Goal: Browse casually: Explore the website without a specific task or goal

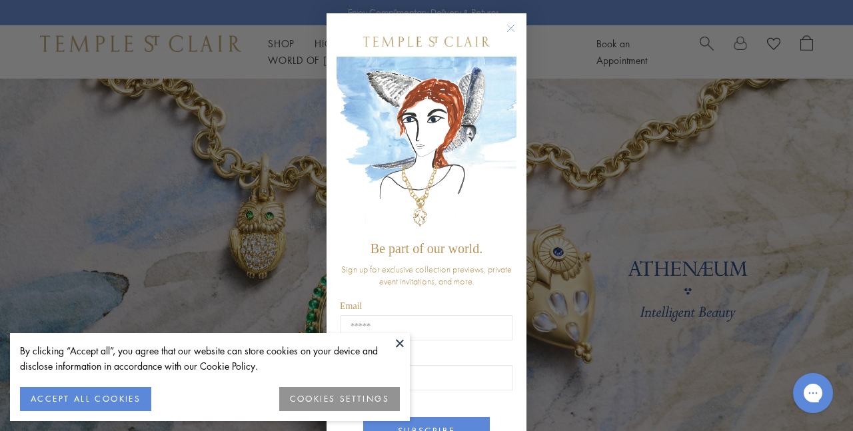
click at [396, 342] on button at bounding box center [400, 343] width 20 height 20
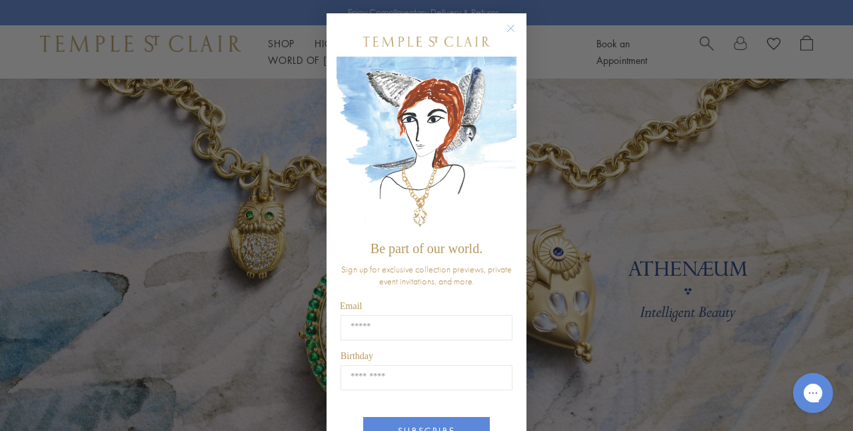
click at [512, 26] on circle "Close dialog" at bounding box center [511, 29] width 16 height 16
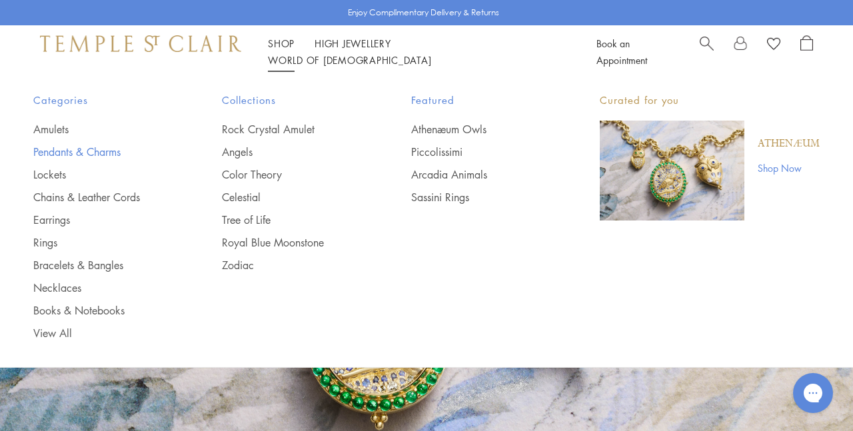
click at [49, 147] on link "Pendants & Charms" at bounding box center [100, 152] width 135 height 15
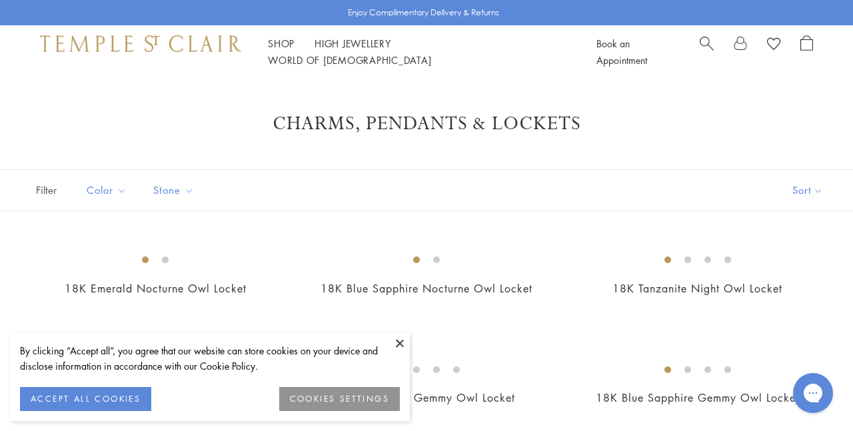
click at [398, 339] on button at bounding box center [400, 343] width 20 height 20
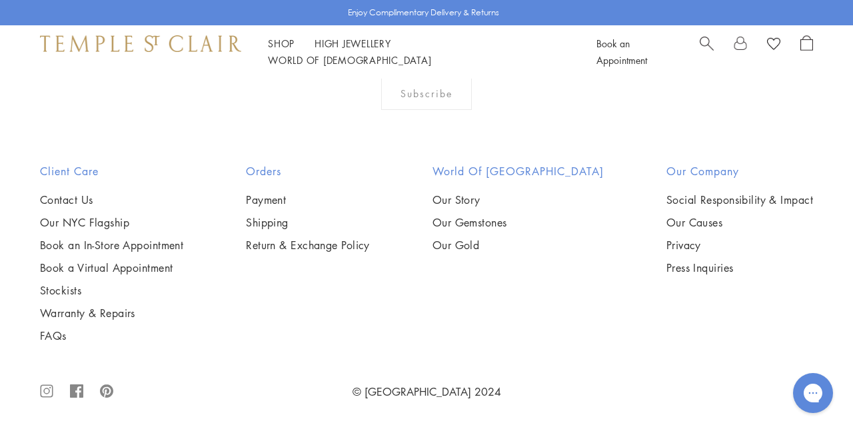
scroll to position [3812, 0]
click at [0, 0] on img at bounding box center [0, 0] width 0 height 0
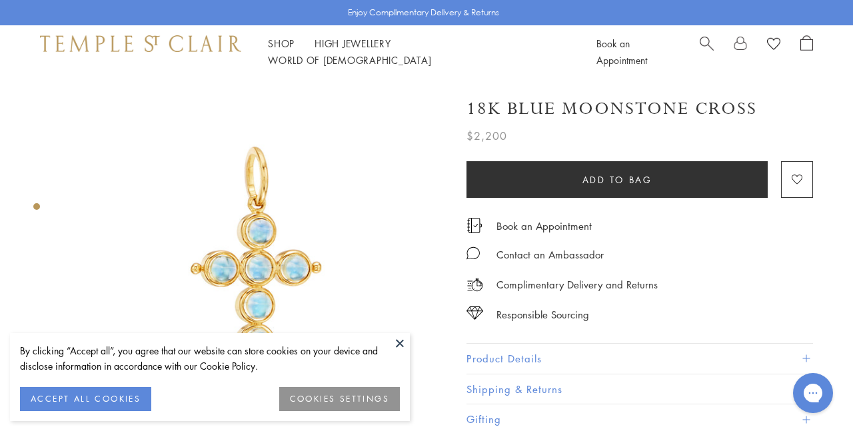
click at [81, 403] on button "ACCEPT ALL COOKIES" at bounding box center [85, 399] width 131 height 24
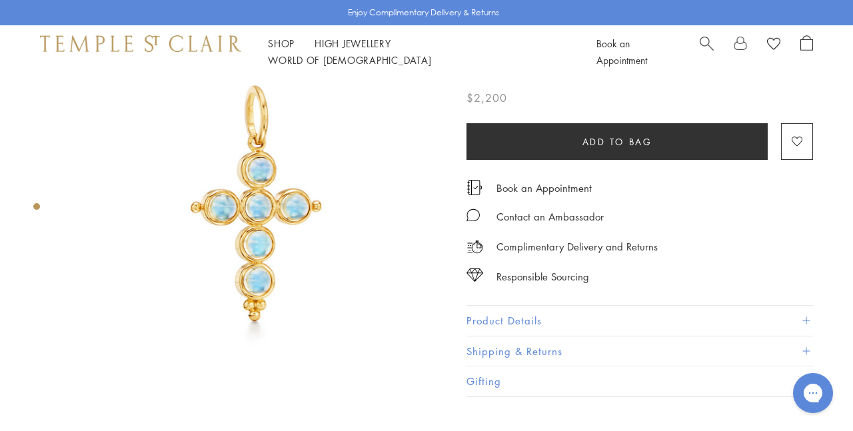
scroll to position [60, 0]
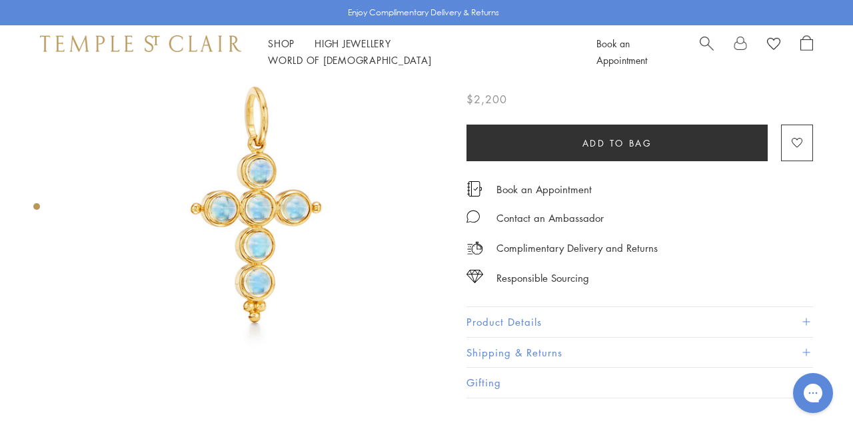
click at [37, 206] on div "Product gallery navigation" at bounding box center [36, 206] width 7 height 7
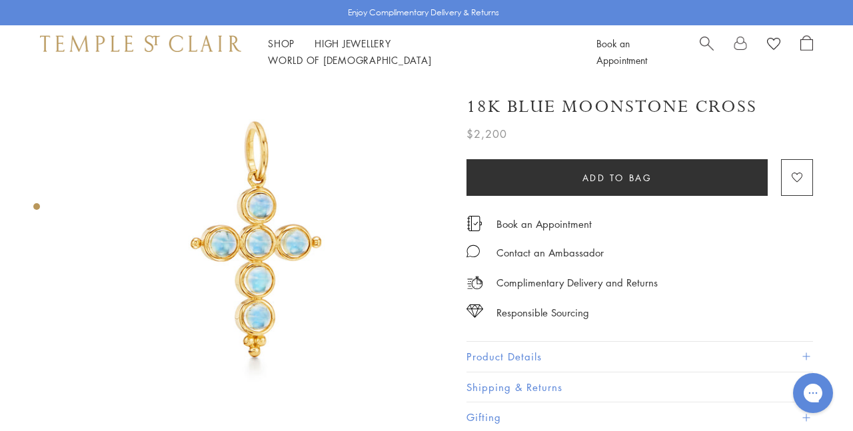
click at [37, 206] on div "Product gallery navigation" at bounding box center [36, 206] width 7 height 7
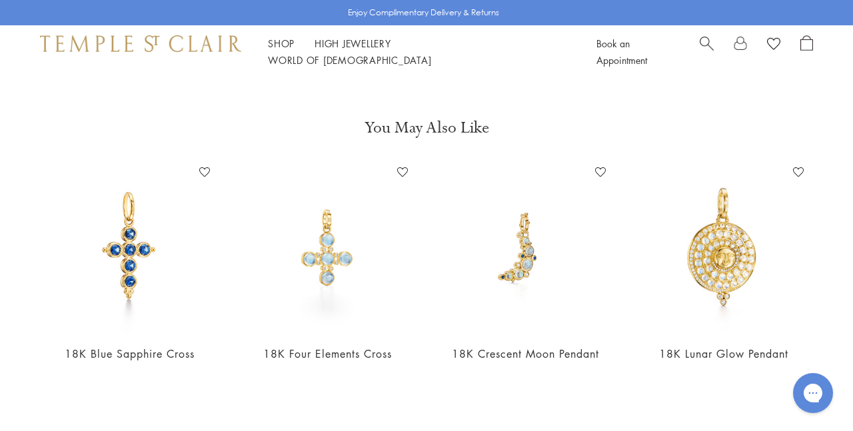
scroll to position [391, 0]
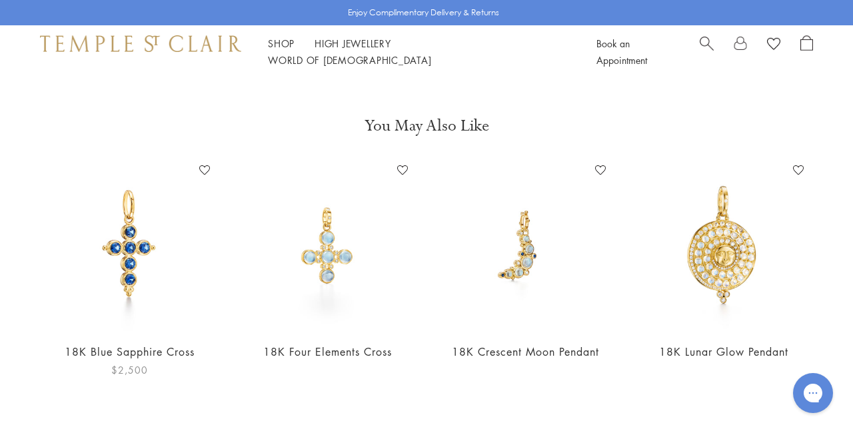
click at [131, 252] on img at bounding box center [129, 245] width 171 height 171
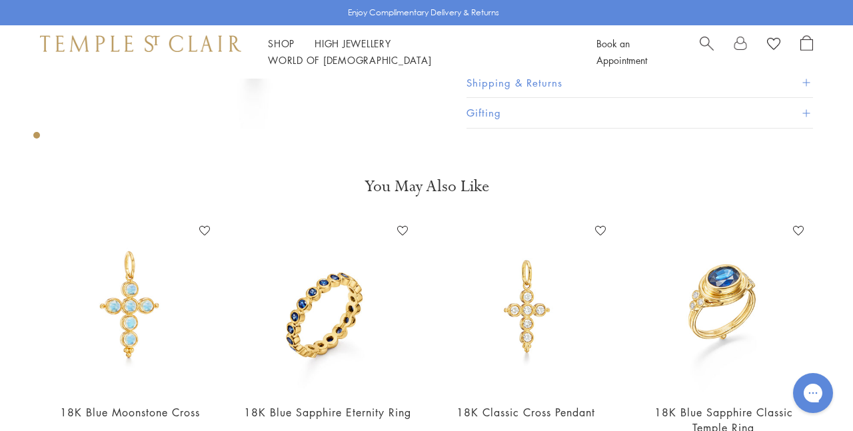
scroll to position [387, 0]
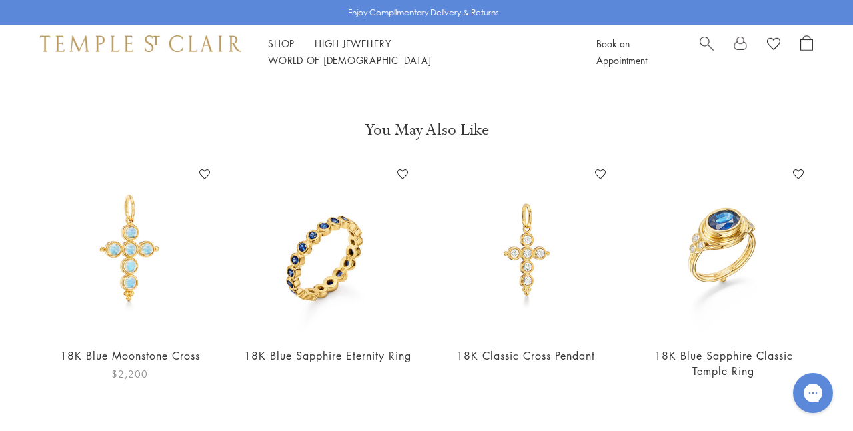
click at [124, 233] on img at bounding box center [129, 249] width 171 height 171
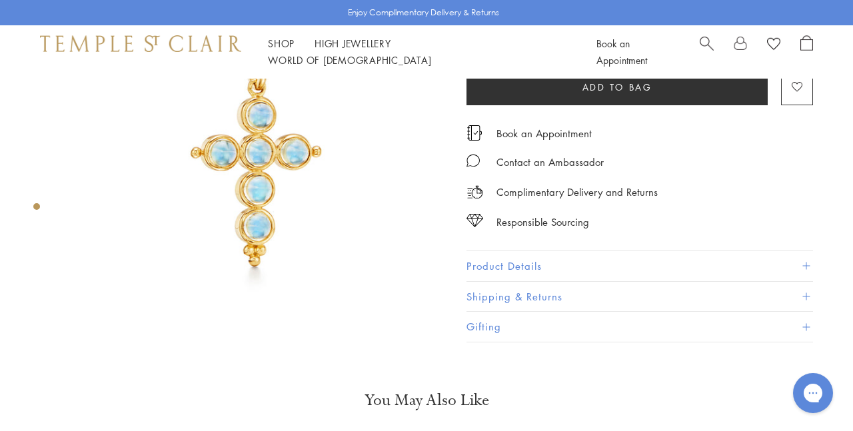
scroll to position [117, 0]
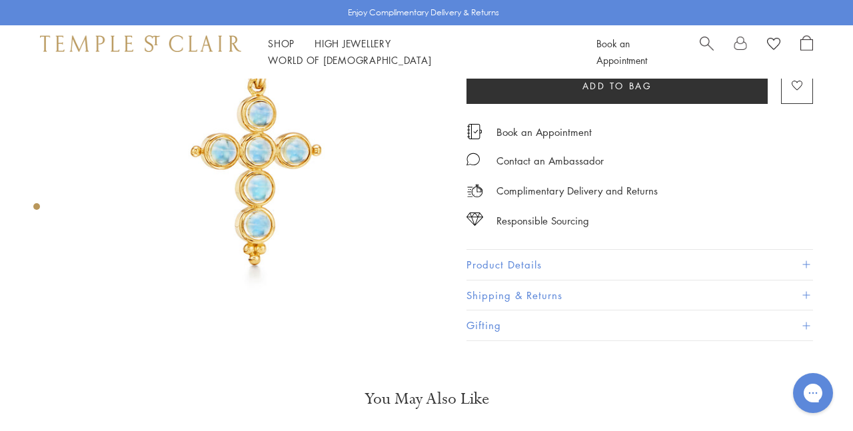
click at [544, 259] on button "Product Details" at bounding box center [640, 265] width 347 height 30
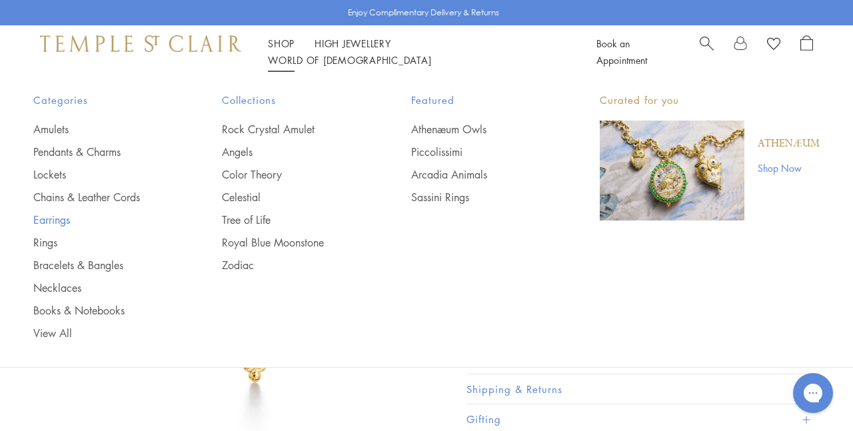
click at [56, 214] on link "Earrings" at bounding box center [100, 220] width 135 height 15
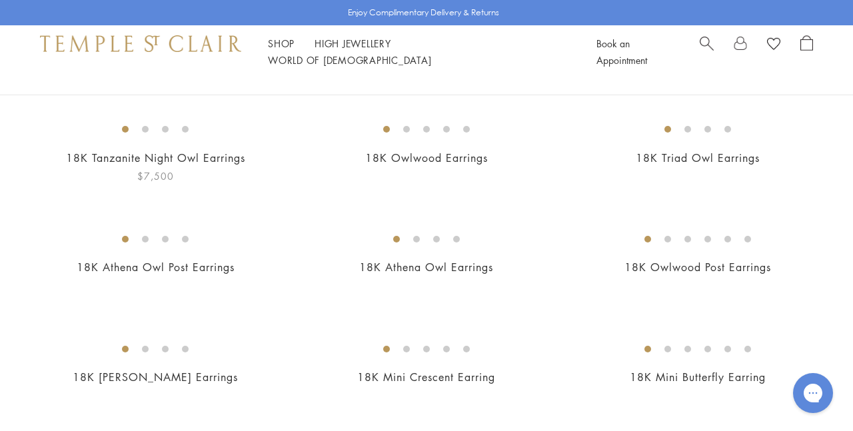
scroll to position [136, 0]
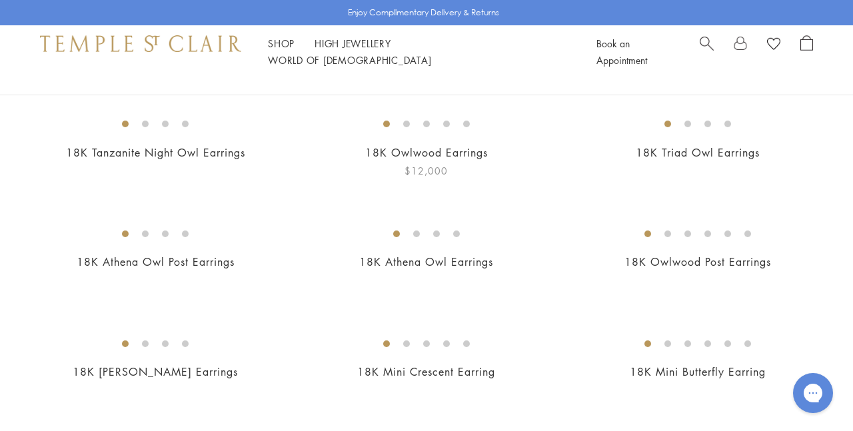
click at [0, 0] on img at bounding box center [0, 0] width 0 height 0
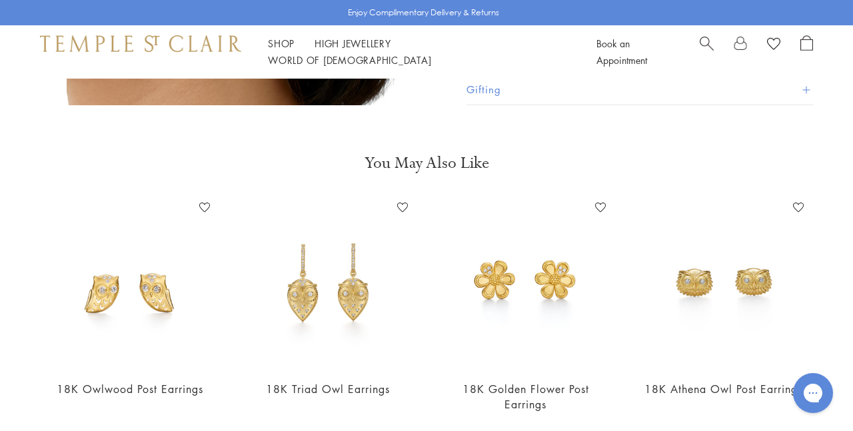
scroll to position [1553, 0]
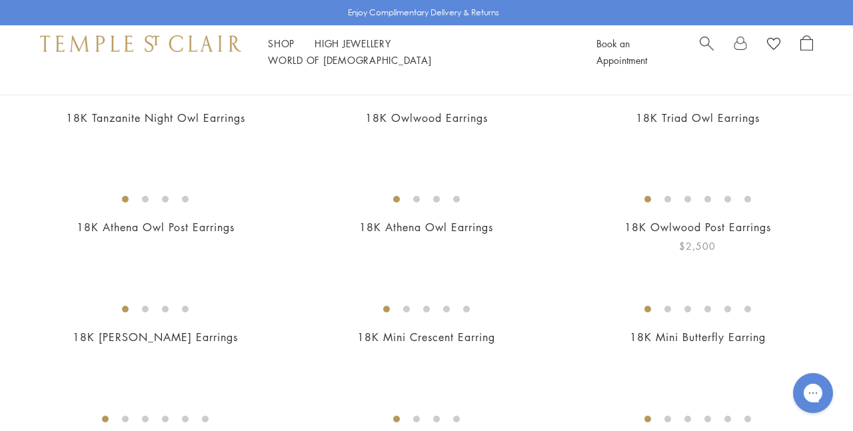
scroll to position [167, 0]
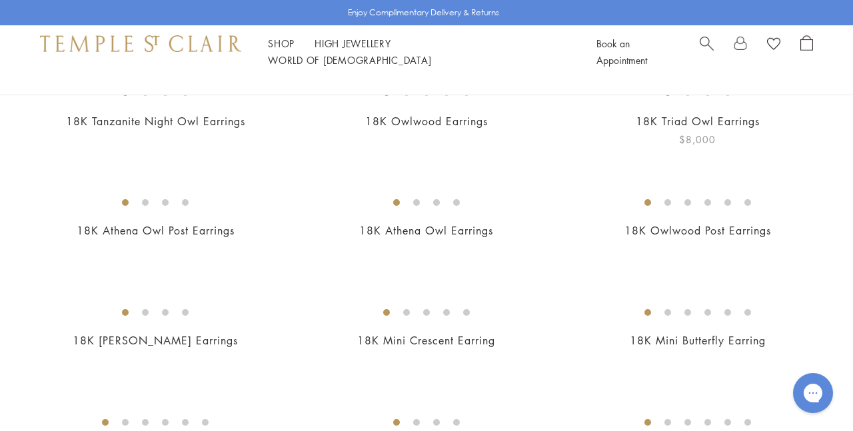
click at [0, 0] on img at bounding box center [0, 0] width 0 height 0
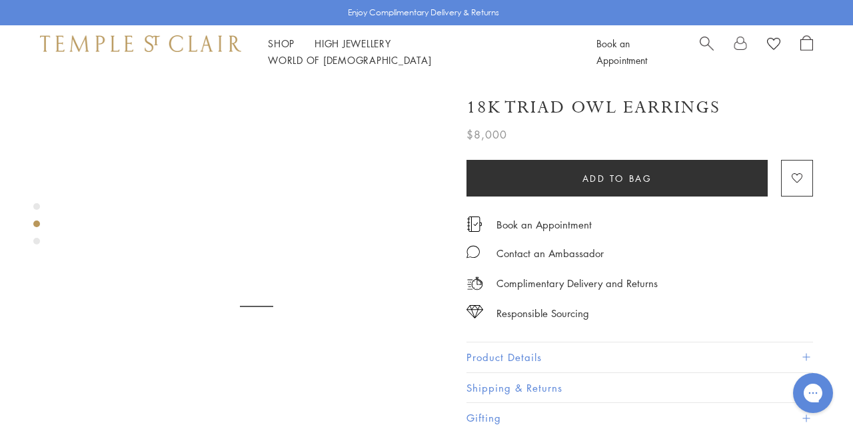
scroll to position [363, 0]
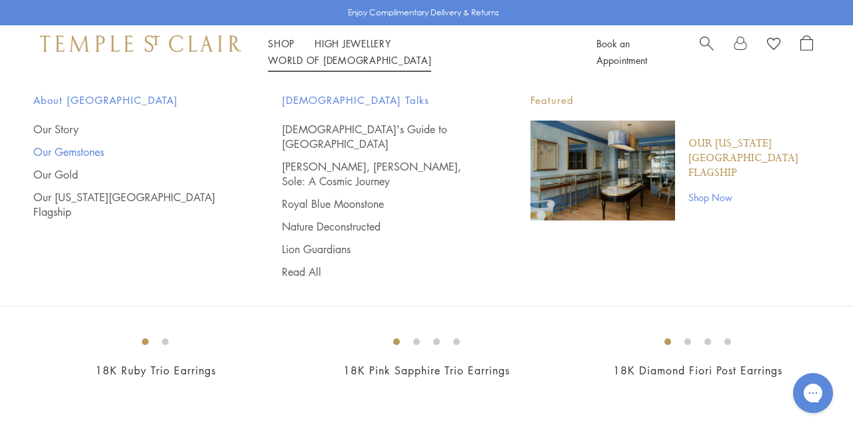
scroll to position [684, 0]
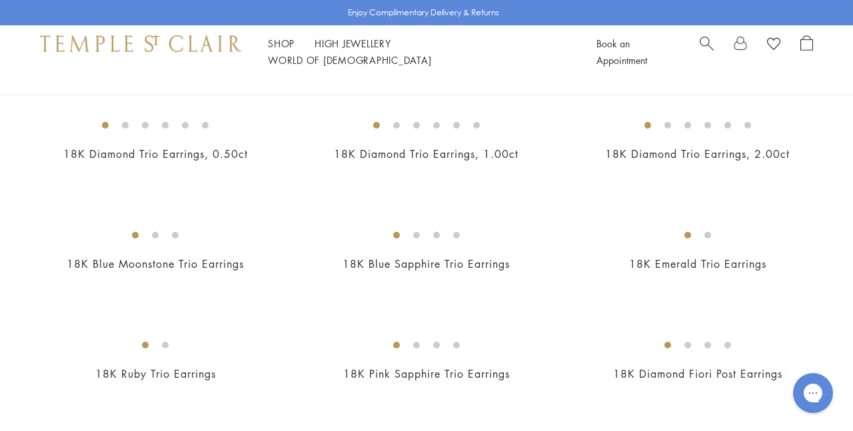
click at [0, 0] on img at bounding box center [0, 0] width 0 height 0
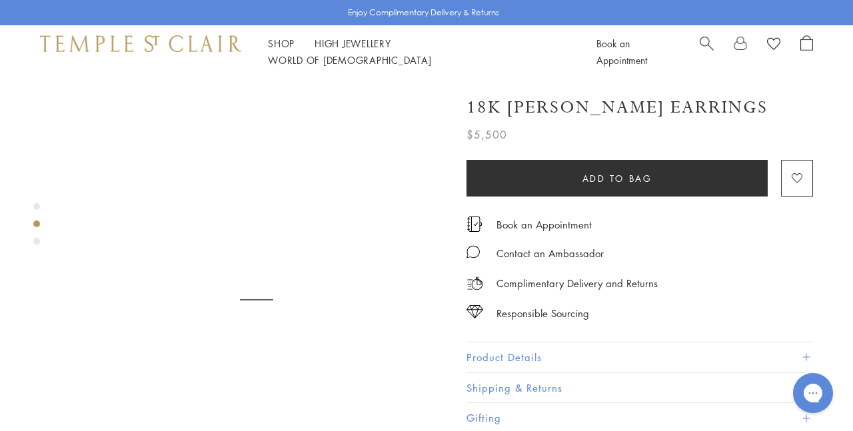
scroll to position [377, 0]
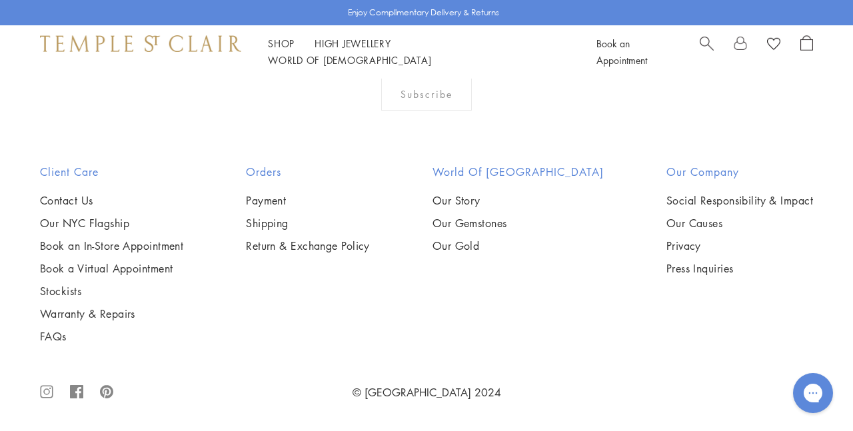
scroll to position [2725, 0]
click at [0, 0] on img at bounding box center [0, 0] width 0 height 0
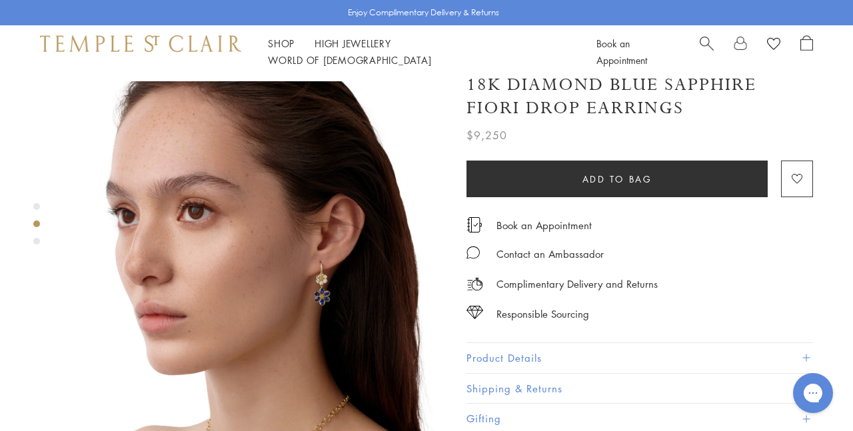
scroll to position [401, 0]
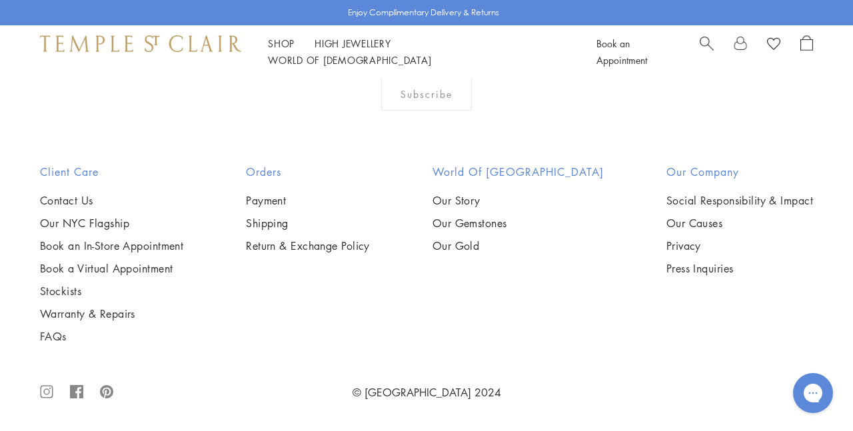
scroll to position [3184, 0]
click at [0, 0] on img at bounding box center [0, 0] width 0 height 0
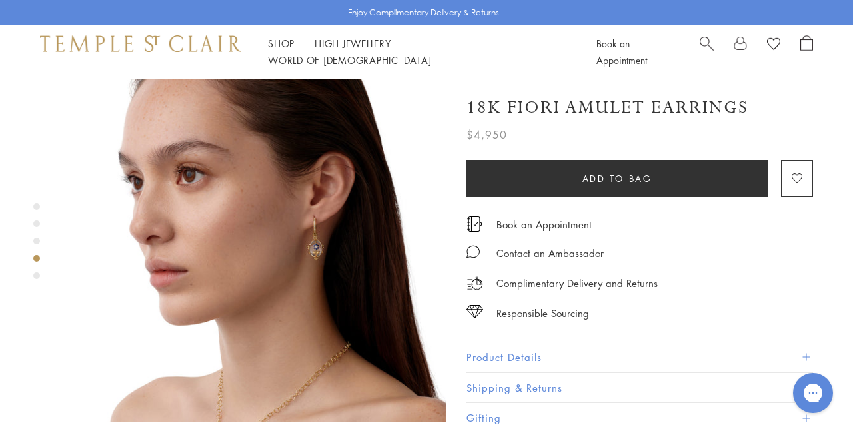
scroll to position [1238, 0]
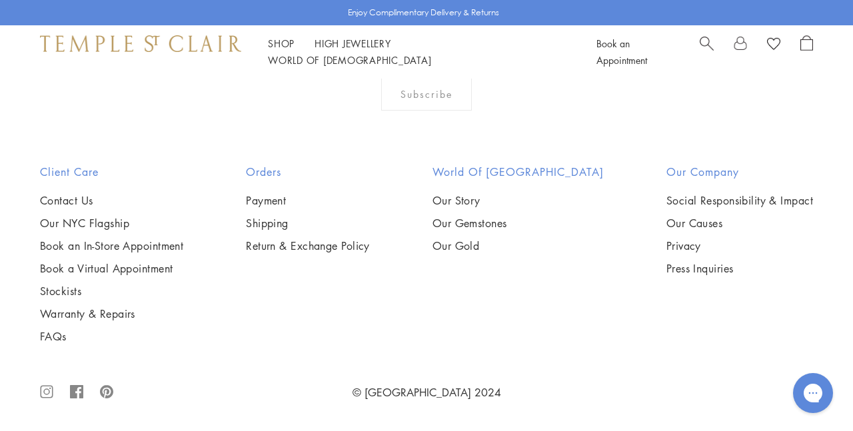
scroll to position [4881, 0]
click at [0, 0] on img at bounding box center [0, 0] width 0 height 0
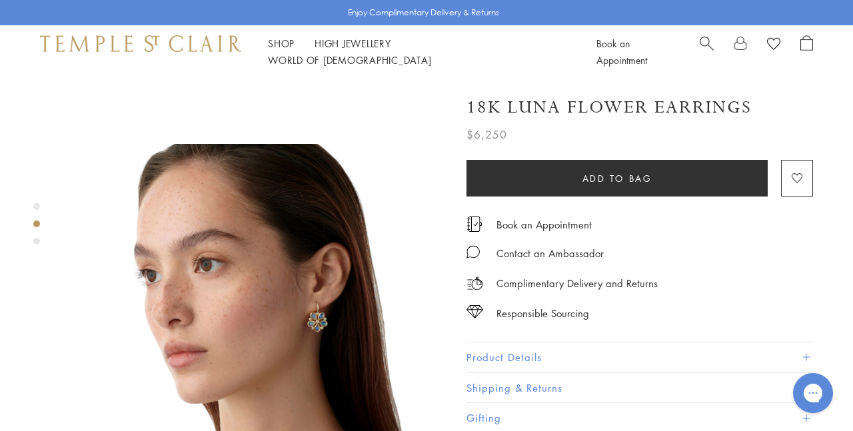
scroll to position [337, 0]
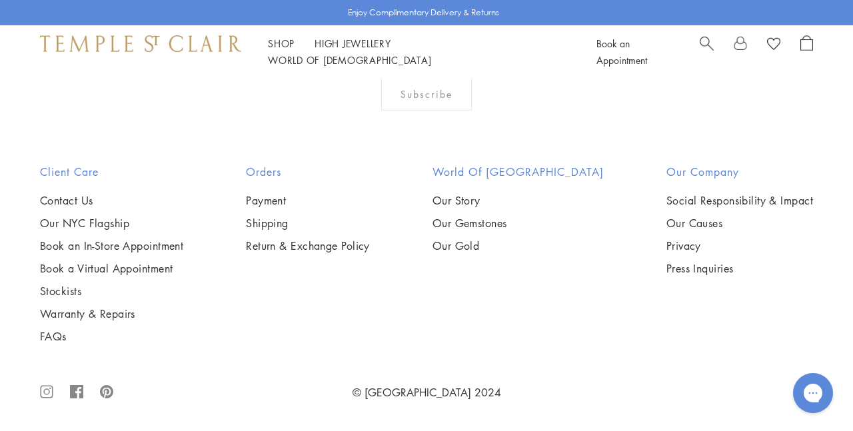
scroll to position [5193, 0]
click at [0, 0] on img at bounding box center [0, 0] width 0 height 0
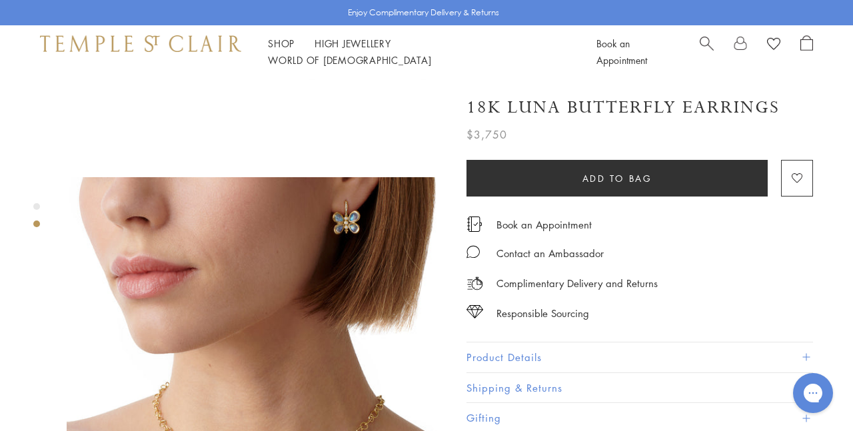
scroll to position [302, 0]
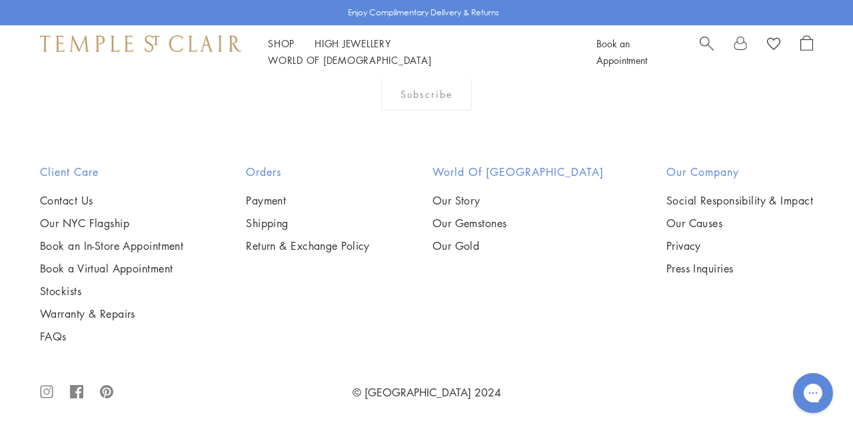
scroll to position [6134, 0]
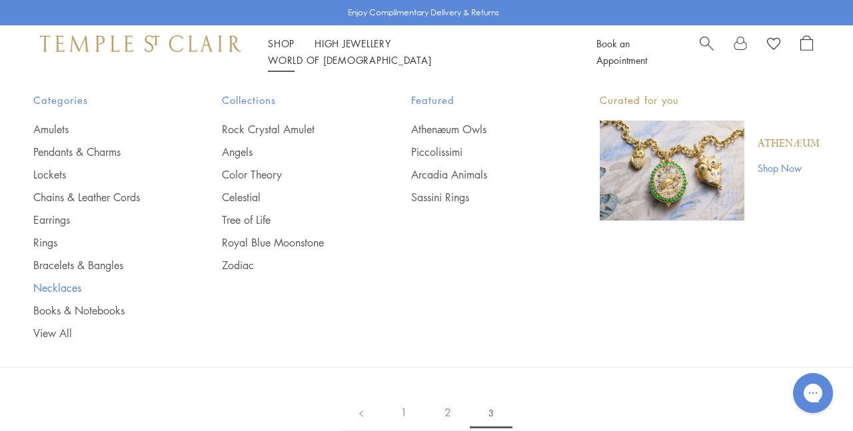
click at [69, 284] on link "Necklaces" at bounding box center [100, 288] width 135 height 15
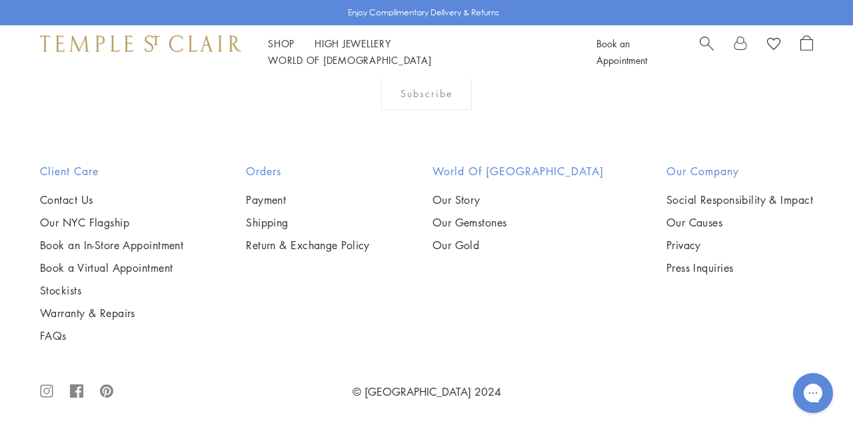
scroll to position [3230, 0]
